Goal: Information Seeking & Learning: Understand process/instructions

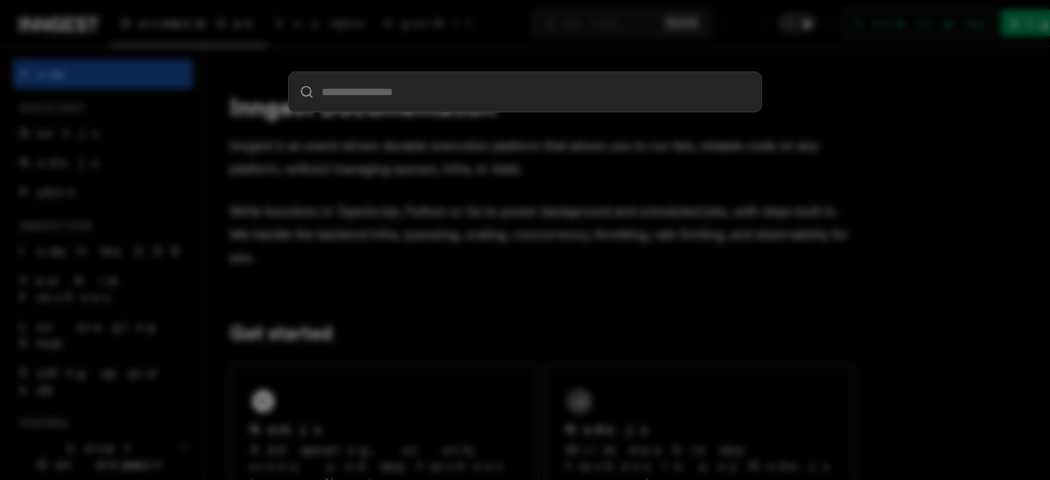
click at [351, 262] on div at bounding box center [525, 240] width 1050 height 480
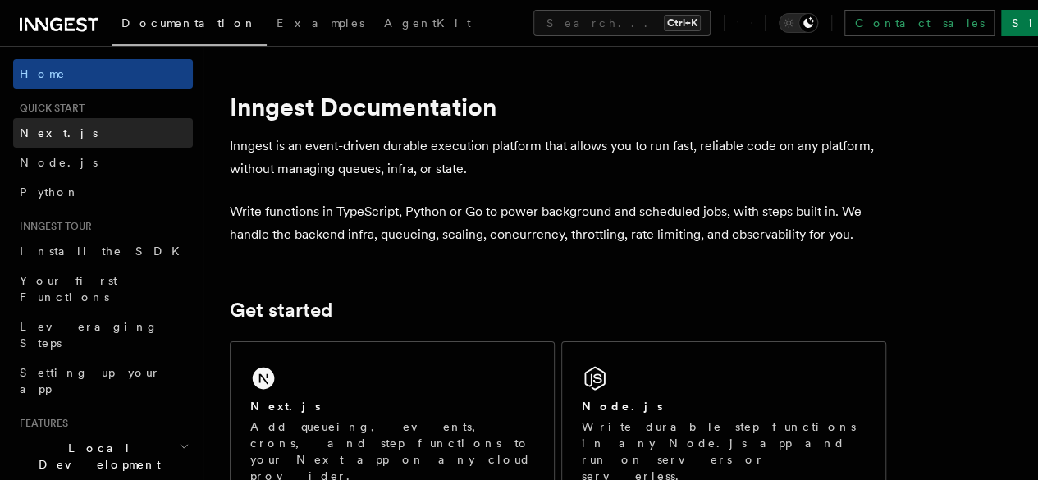
click at [46, 128] on span "Next.js" at bounding box center [59, 132] width 78 height 13
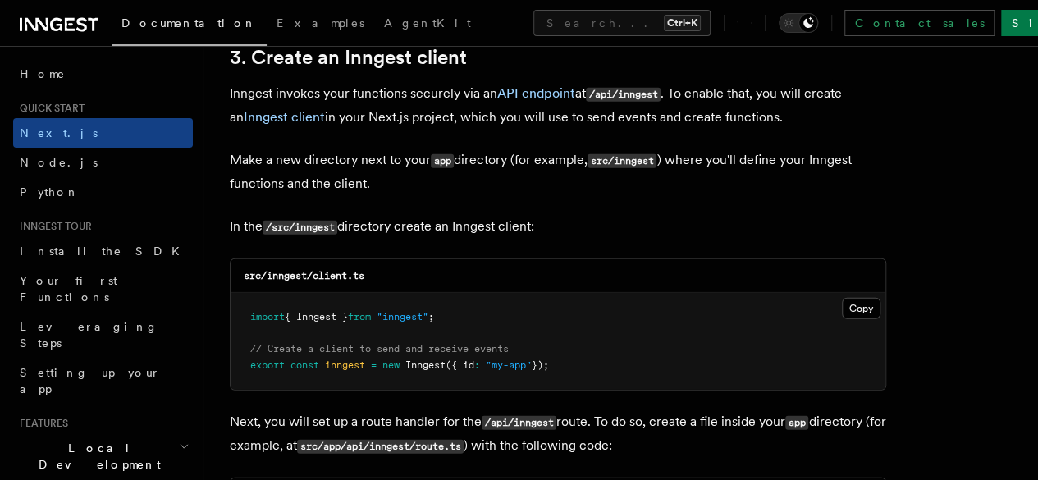
scroll to position [1961, 0]
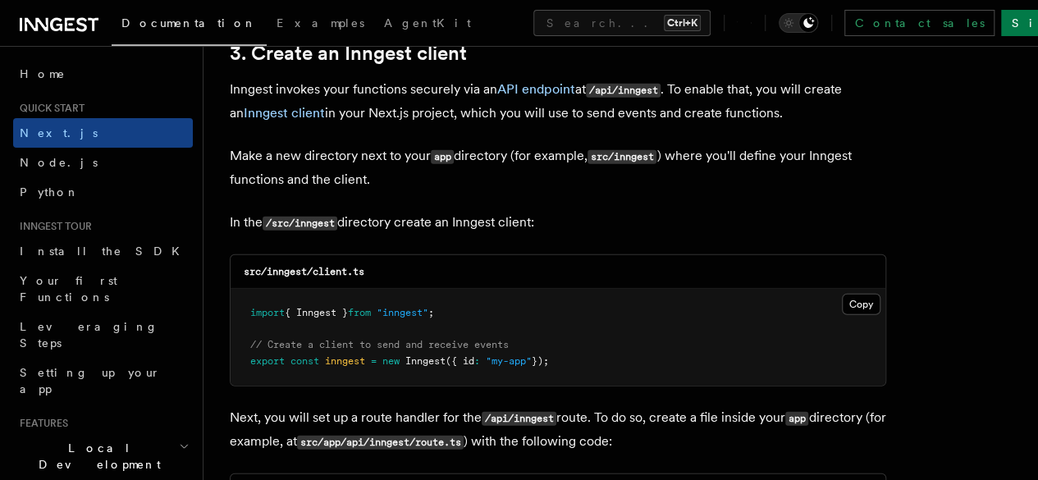
click at [406, 307] on span ""inngest"" at bounding box center [403, 312] width 52 height 11
click at [842, 294] on button "Copy Copied" at bounding box center [861, 304] width 39 height 21
click at [408, 144] on p "Make a new directory next to your app directory (for example, src/inngest ) whe…" at bounding box center [558, 167] width 656 height 47
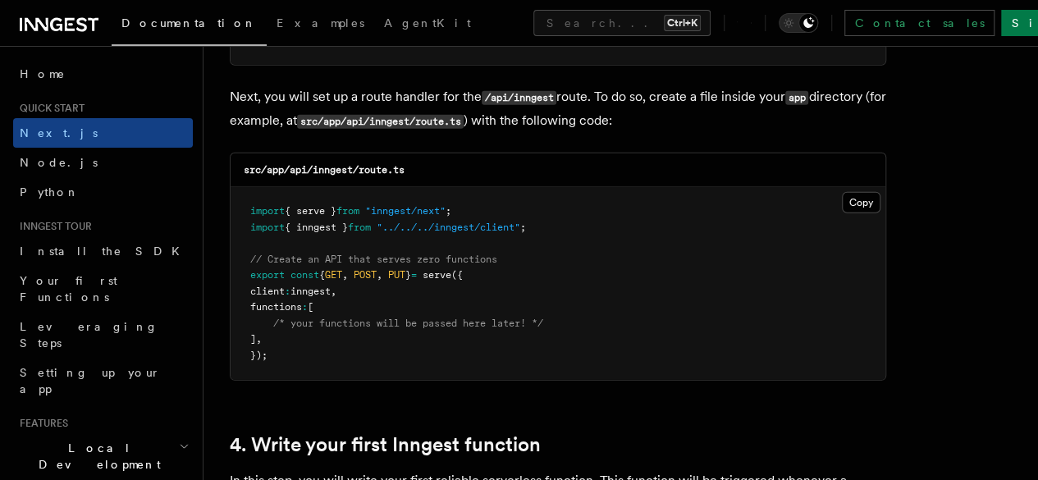
scroll to position [2284, 0]
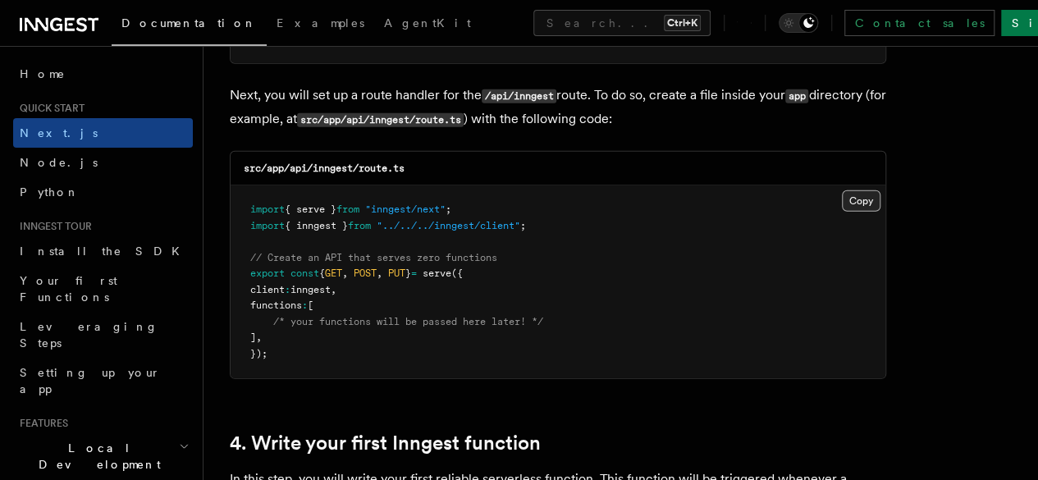
click at [842, 190] on button "Copy Copied" at bounding box center [861, 200] width 39 height 21
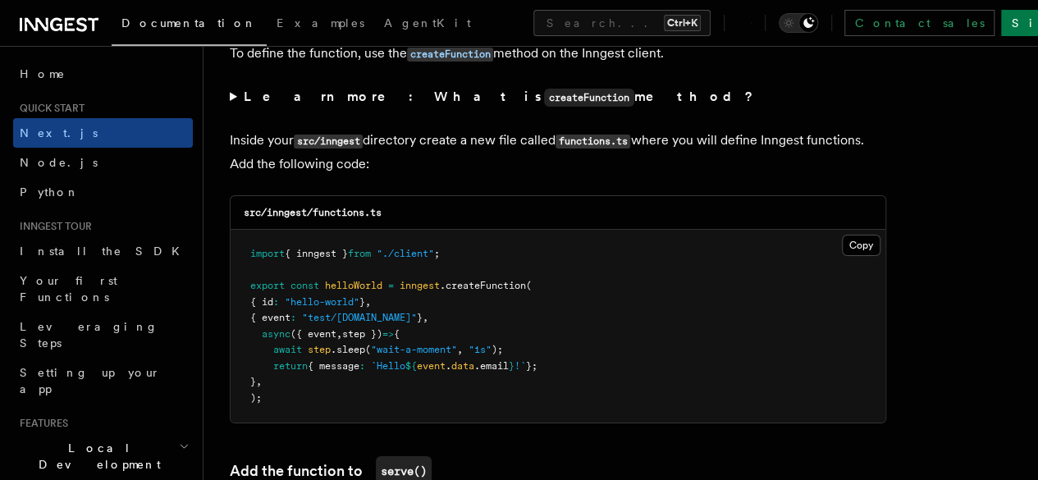
scroll to position [2855, 0]
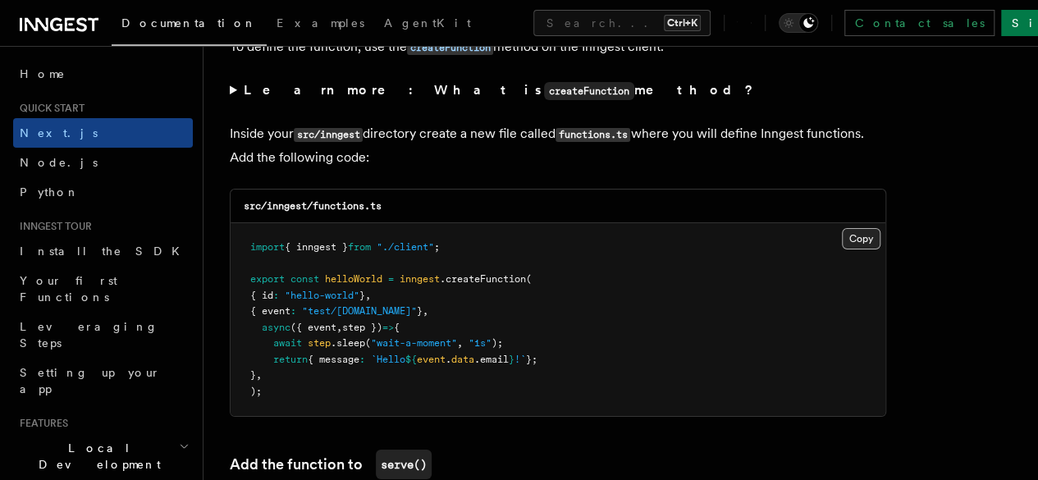
click at [842, 228] on button "Copy Copied" at bounding box center [861, 238] width 39 height 21
